Goal: Task Accomplishment & Management: Complete application form

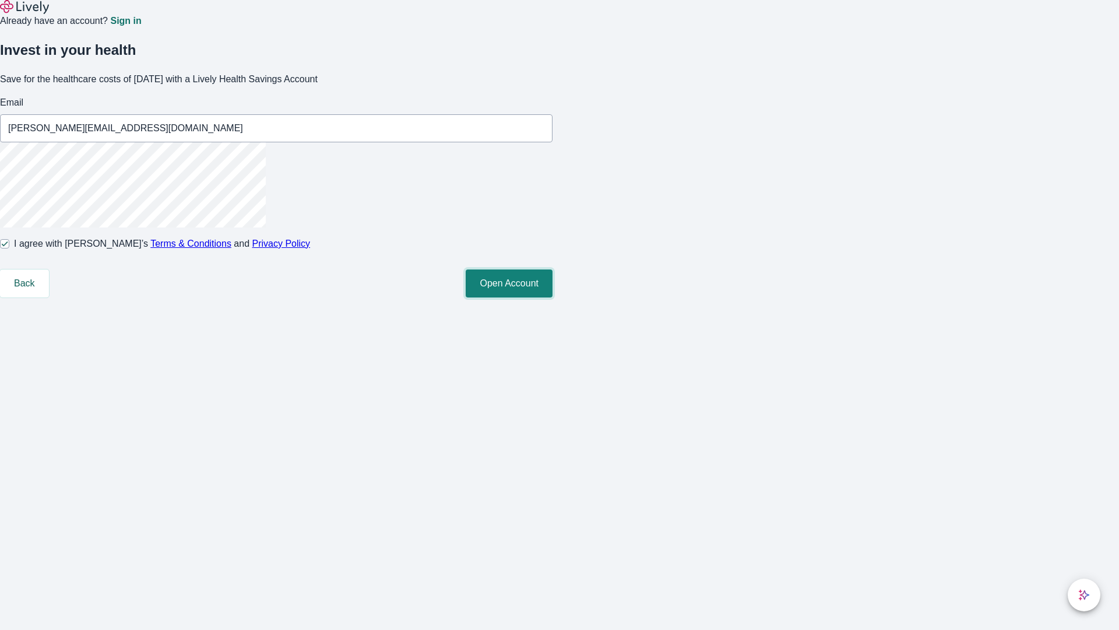
click at [553, 297] on button "Open Account" at bounding box center [509, 283] width 87 height 28
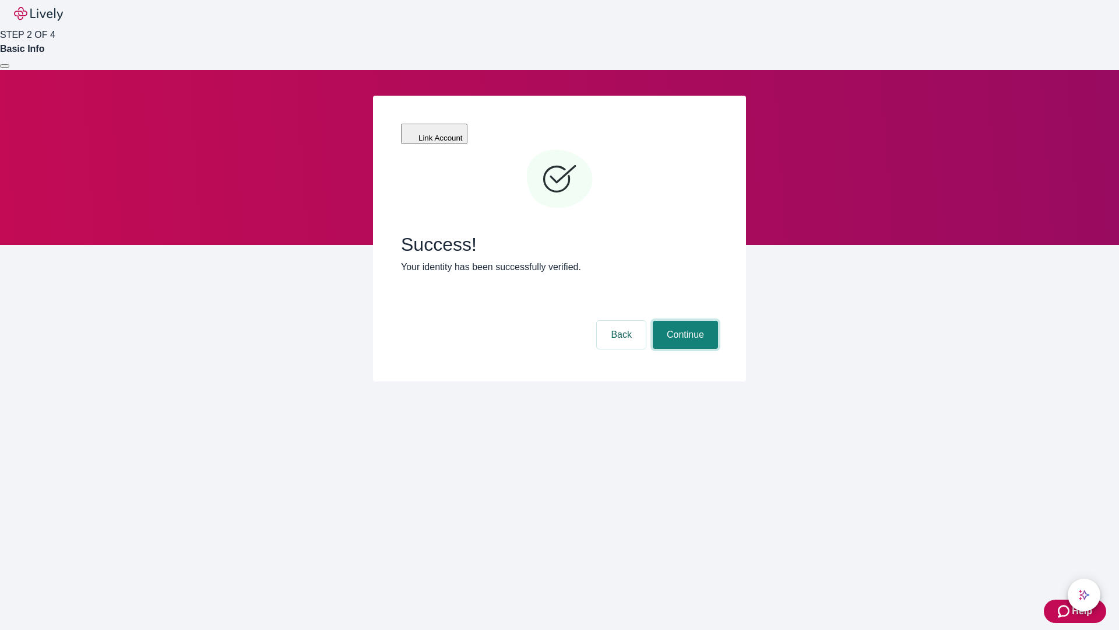
click at [684, 321] on button "Continue" at bounding box center [685, 335] width 65 height 28
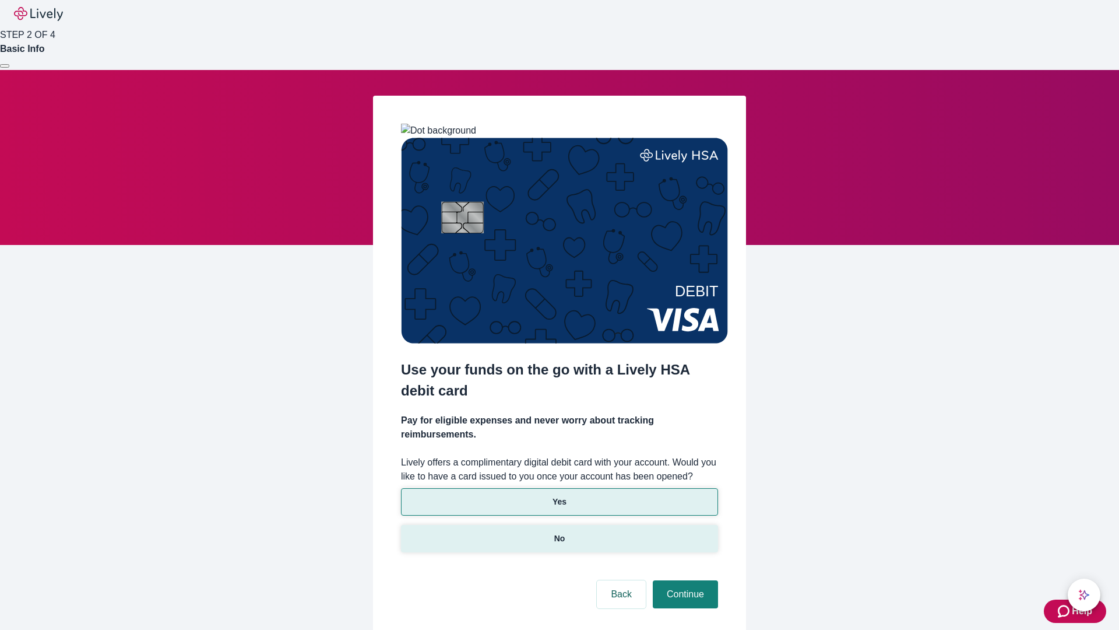
click at [559, 532] on p "No" at bounding box center [559, 538] width 11 height 12
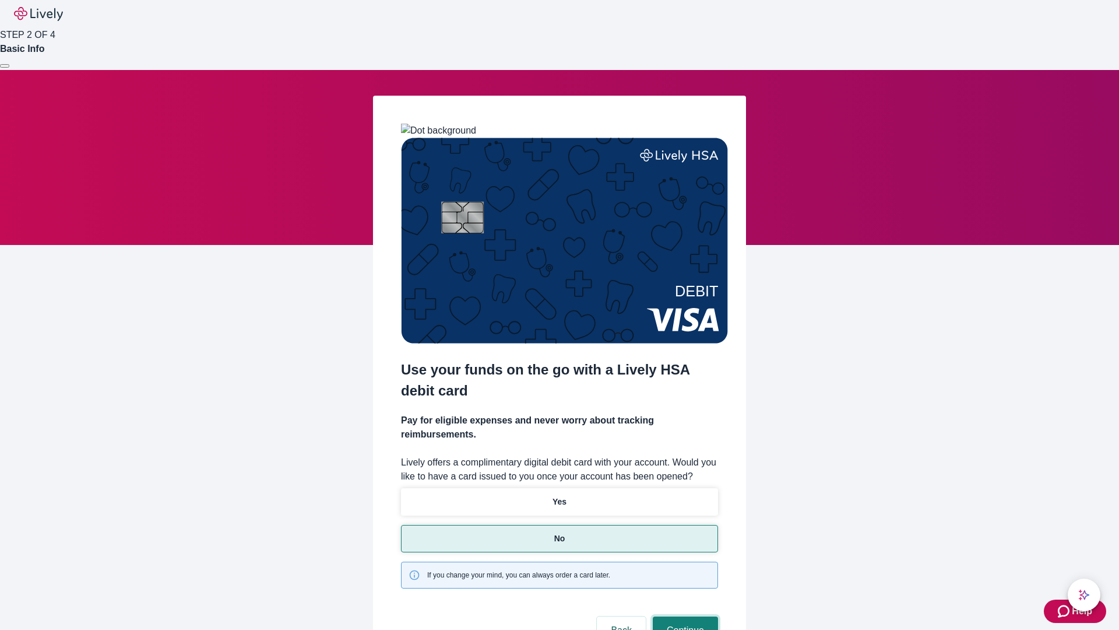
click at [684, 616] on button "Continue" at bounding box center [685, 630] width 65 height 28
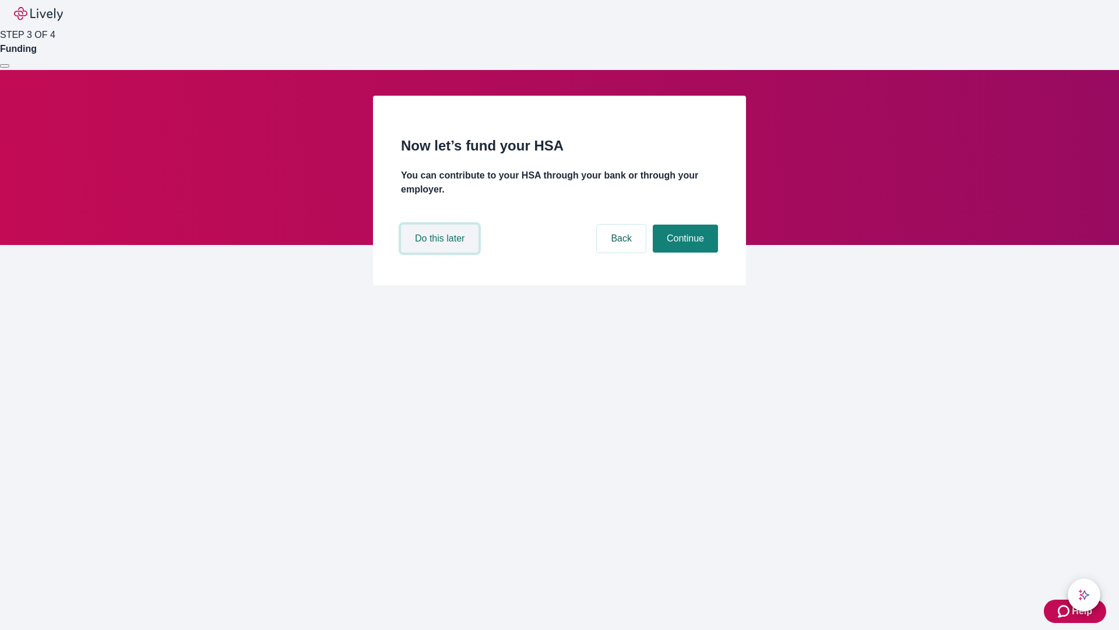
click at [441, 252] on button "Do this later" at bounding box center [440, 238] width 78 height 28
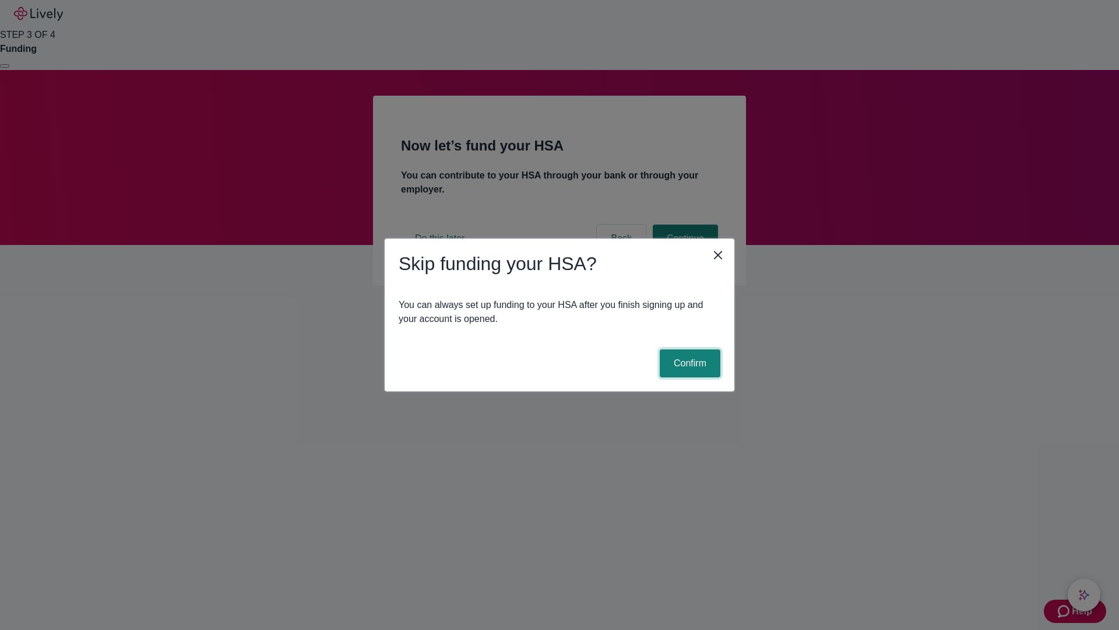
click at [688, 363] on button "Confirm" at bounding box center [690, 363] width 61 height 28
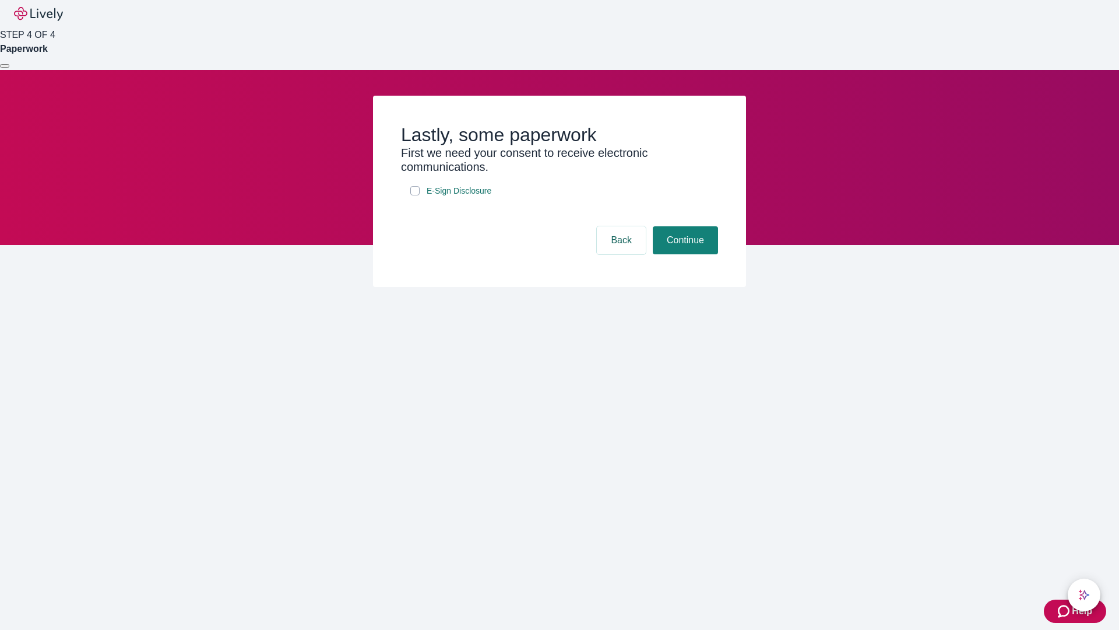
click at [415, 195] on input "E-Sign Disclosure" at bounding box center [414, 190] width 9 height 9
checkbox input "true"
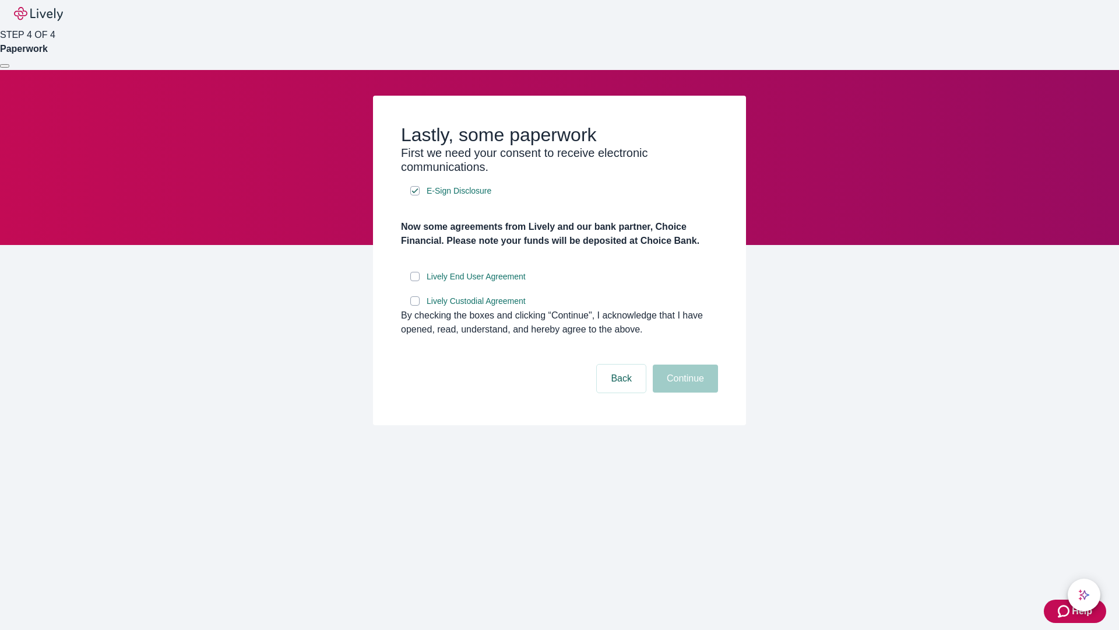
click at [415, 281] on input "Lively End User Agreement" at bounding box center [414, 276] width 9 height 9
checkbox input "true"
click at [415, 305] on input "Lively Custodial Agreement" at bounding box center [414, 300] width 9 height 9
checkbox input "true"
click at [684, 392] on button "Continue" at bounding box center [685, 378] width 65 height 28
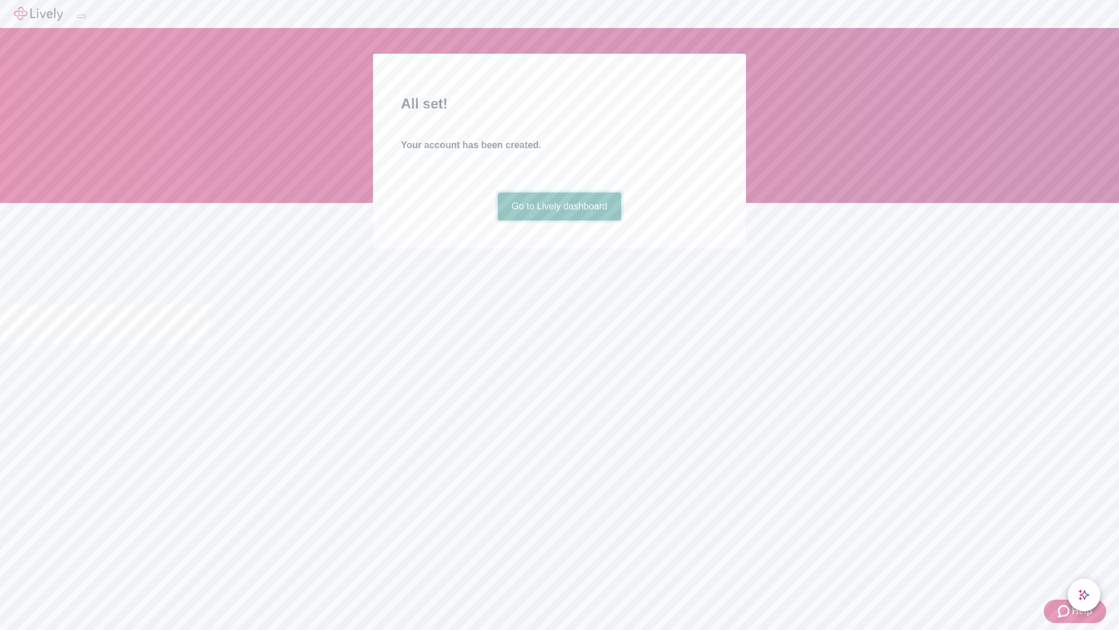
click at [559, 220] on link "Go to Lively dashboard" at bounding box center [560, 206] width 124 height 28
